Goal: Information Seeking & Learning: Learn about a topic

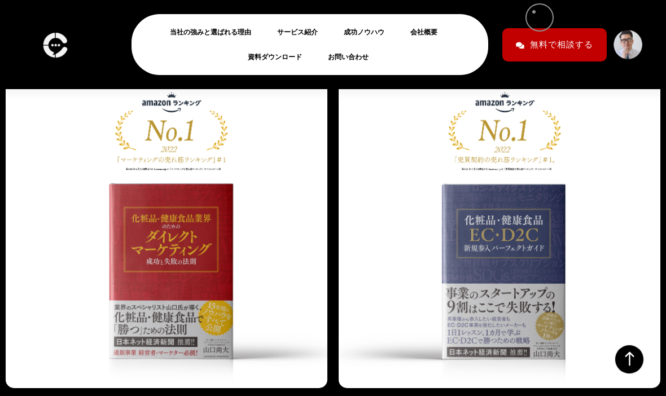
scroll to position [3282, 0]
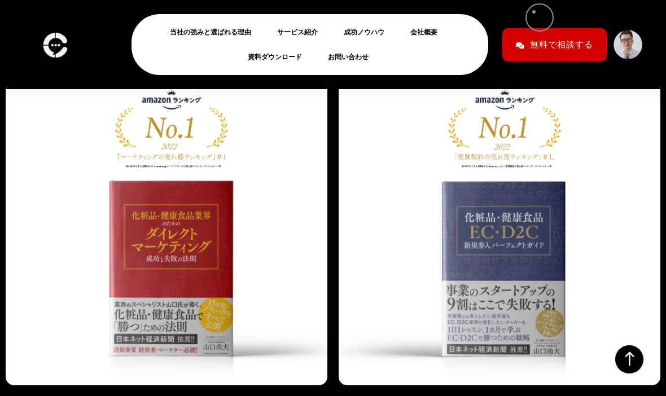
click at [422, 29] on link "会社概要" at bounding box center [429, 32] width 36 height 14
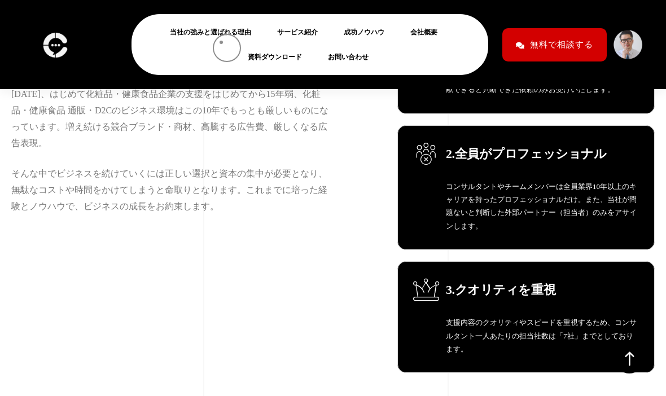
scroll to position [293, 0]
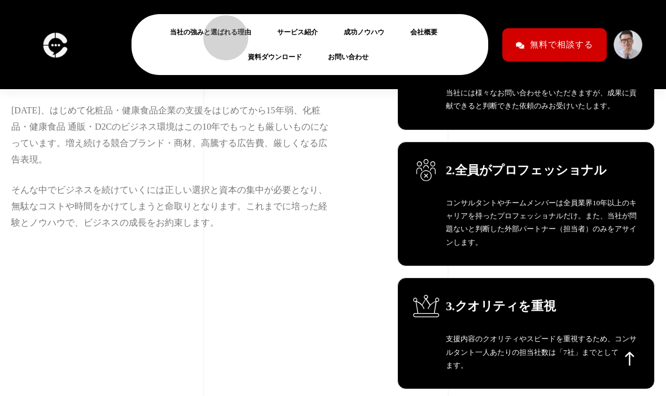
click at [220, 32] on link "当社の強みと選ばれる理由" at bounding box center [215, 32] width 90 height 14
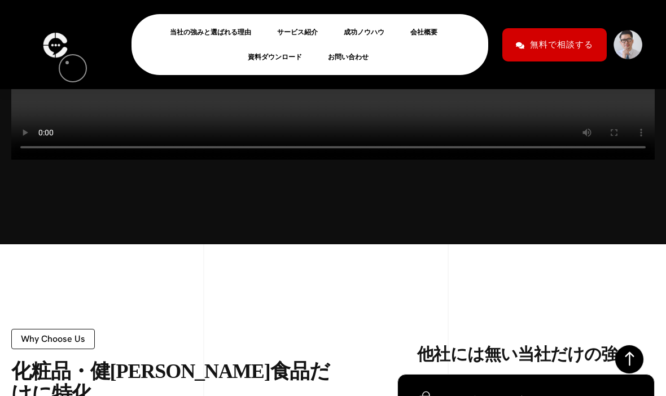
scroll to position [450, 0]
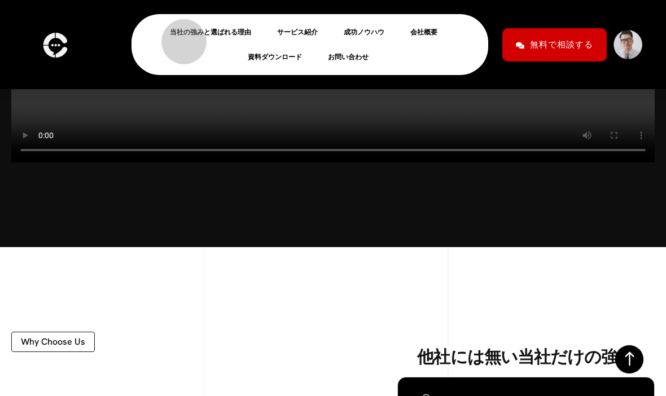
click at [178, 36] on link "当社の強みと選ばれる理由" at bounding box center [215, 32] width 90 height 14
click at [202, 30] on link "当社の強みと選ばれる理由" at bounding box center [215, 32] width 90 height 14
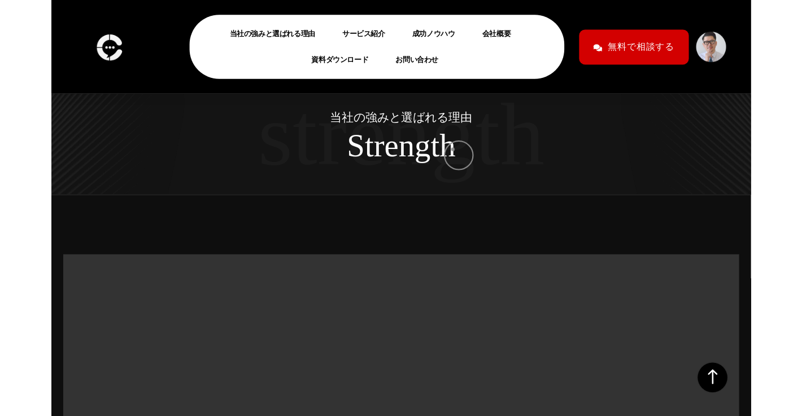
scroll to position [0, 0]
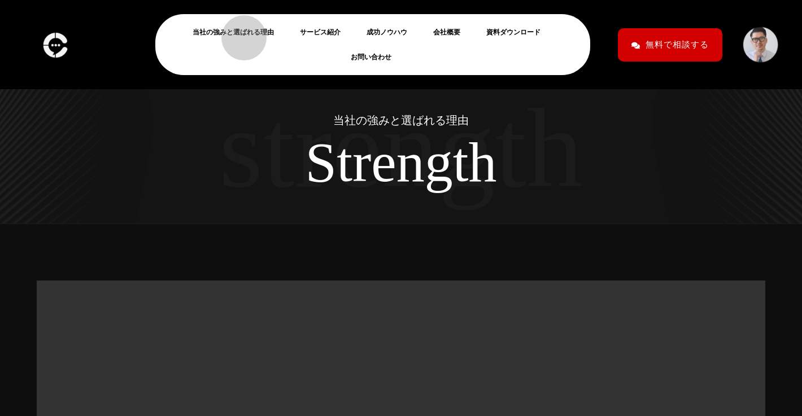
click at [238, 32] on link "当社の強みと選ばれる理由" at bounding box center [238, 32] width 90 height 14
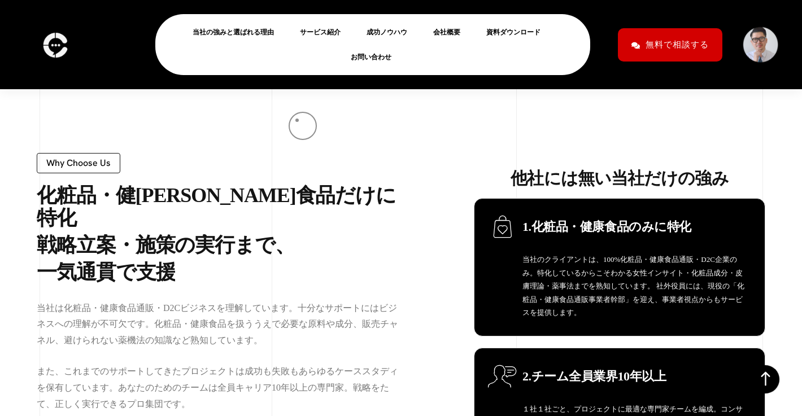
scroll to position [712, 0]
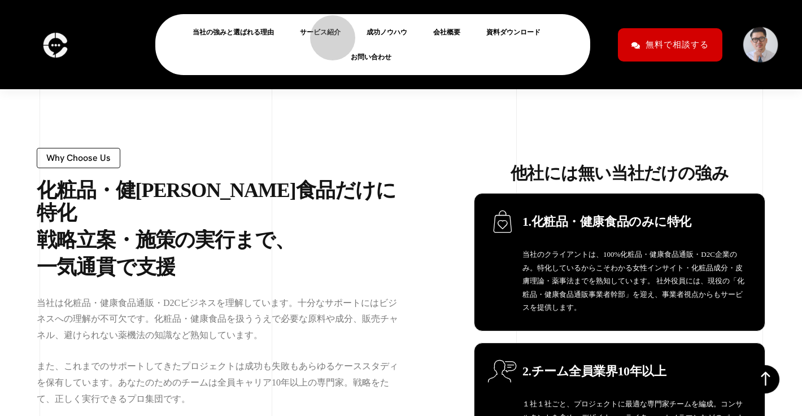
click at [327, 32] on link "サービス紹介" at bounding box center [325, 32] width 50 height 14
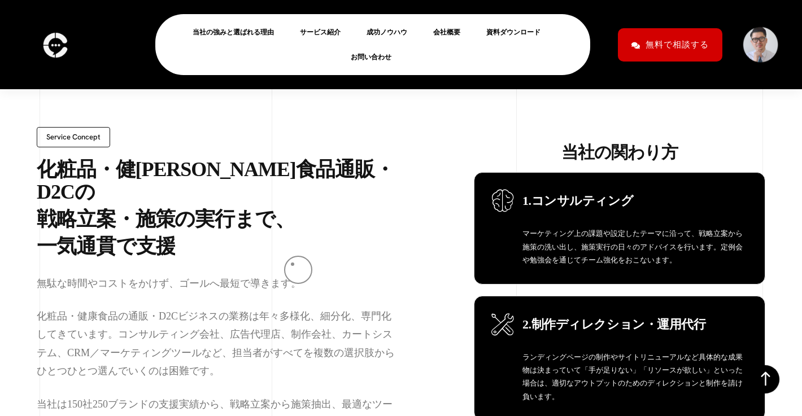
scroll to position [731, 0]
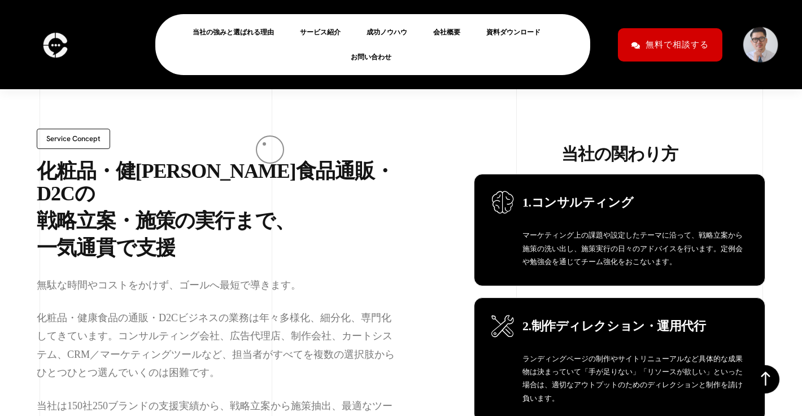
click at [264, 145] on div "Service concept 化 粧 品 ・ 健 康 食 品 通 販 ・ D 2 C の 戦 略 立 案 ・ 施 策 の 実 行 ま で 、 一 気 通 貫…" at bounding box center [219, 297] width 364 height 337
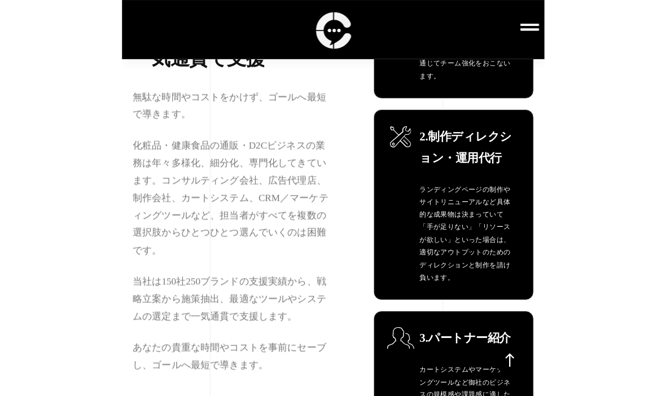
scroll to position [696, 0]
